Goal: Task Accomplishment & Management: Use online tool/utility

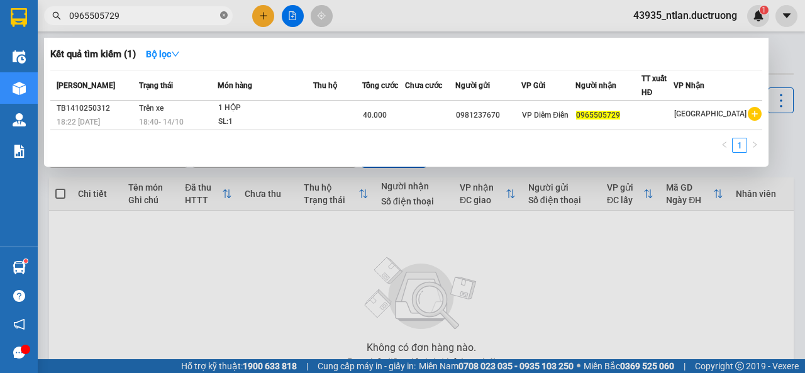
click at [223, 14] on icon "close-circle" at bounding box center [224, 15] width 8 height 8
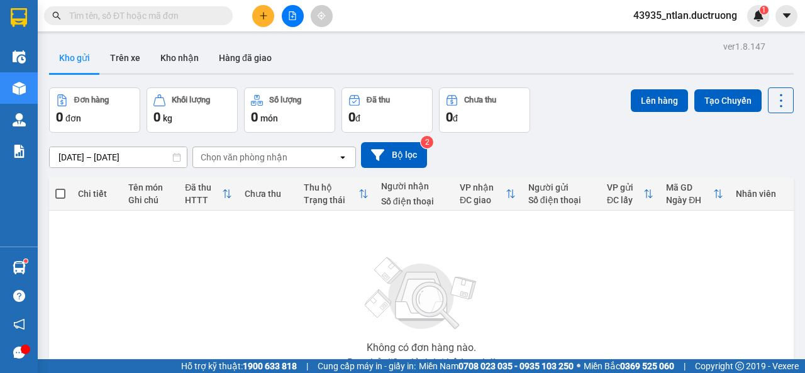
type input "0866222485"
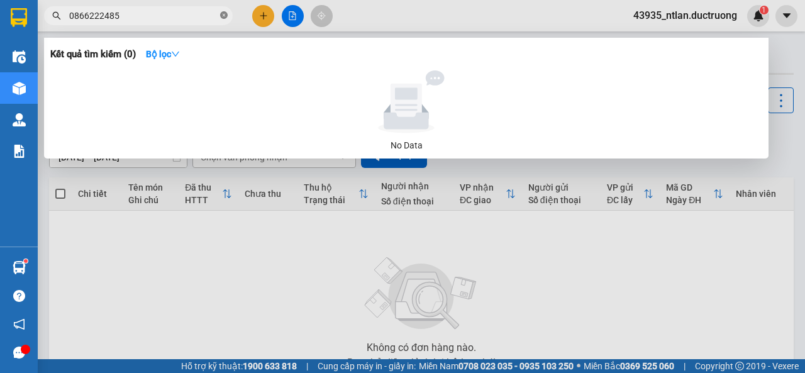
click at [226, 16] on icon "close-circle" at bounding box center [224, 15] width 8 height 8
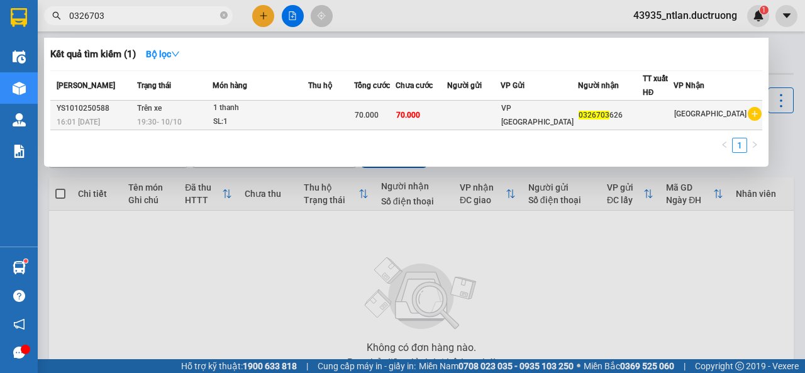
type input "0326703"
click at [352, 111] on td at bounding box center [331, 116] width 46 height 30
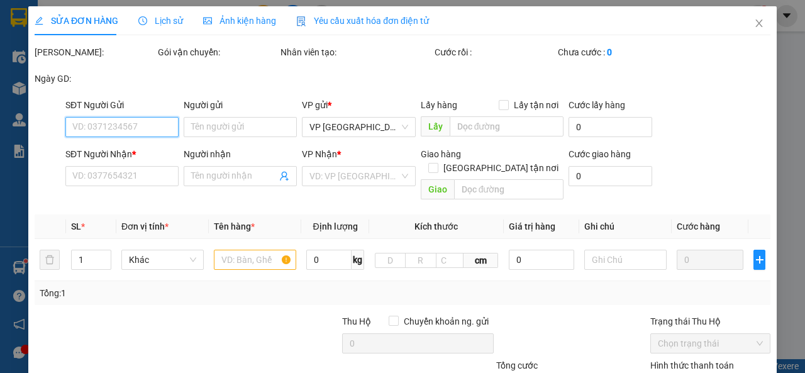
type input "0326703626"
type input "70.000"
